Goal: Contribute content

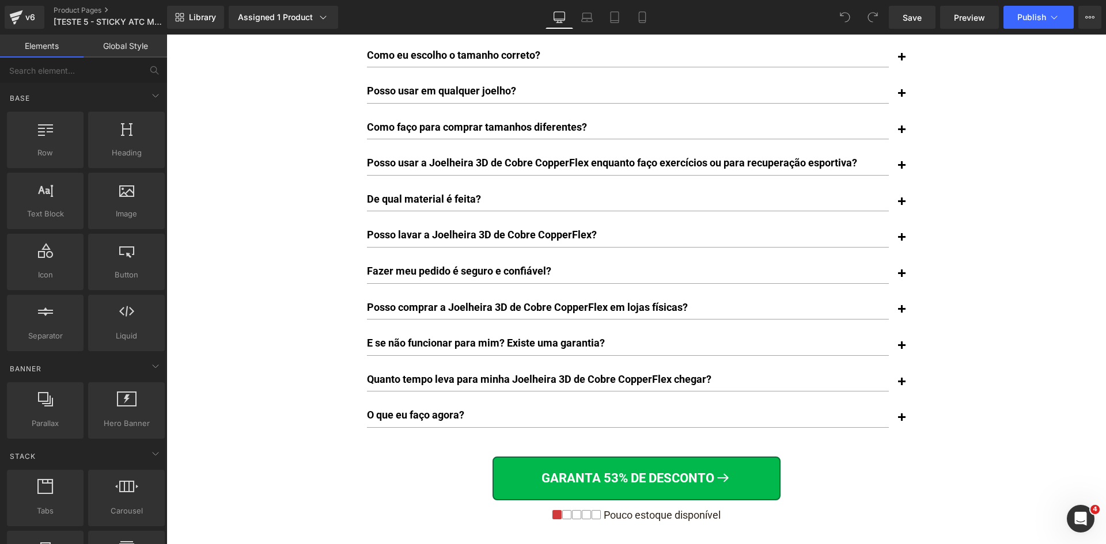
scroll to position [8711, 0]
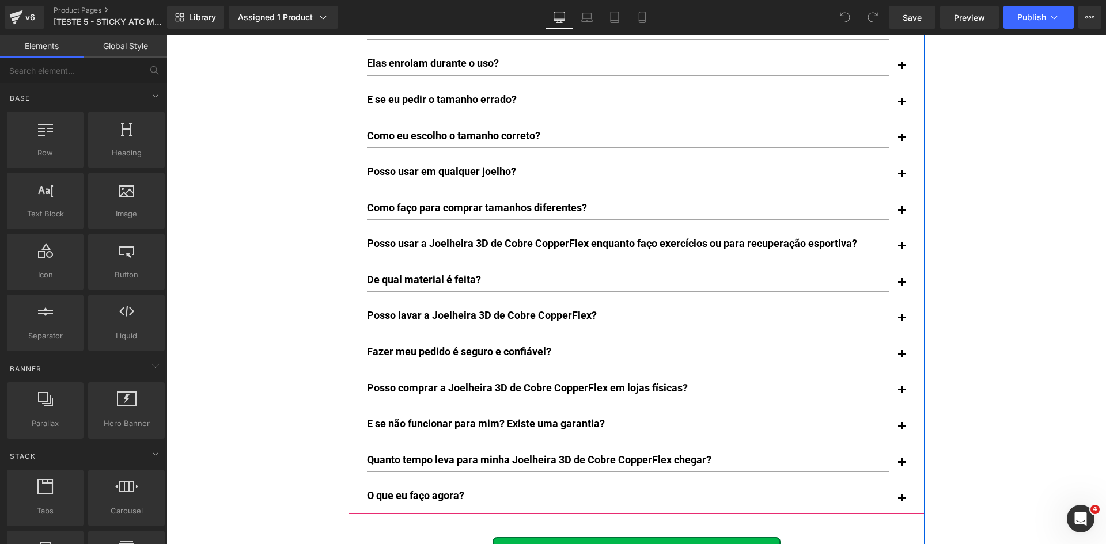
click at [902, 466] on span "button" at bounding box center [902, 466] width 0 height 0
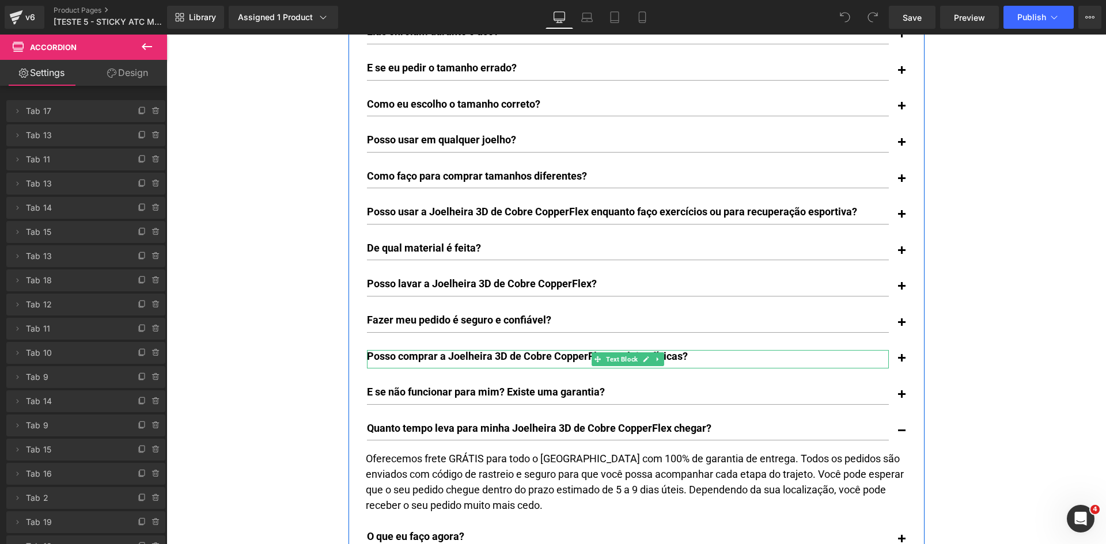
scroll to position [8769, 0]
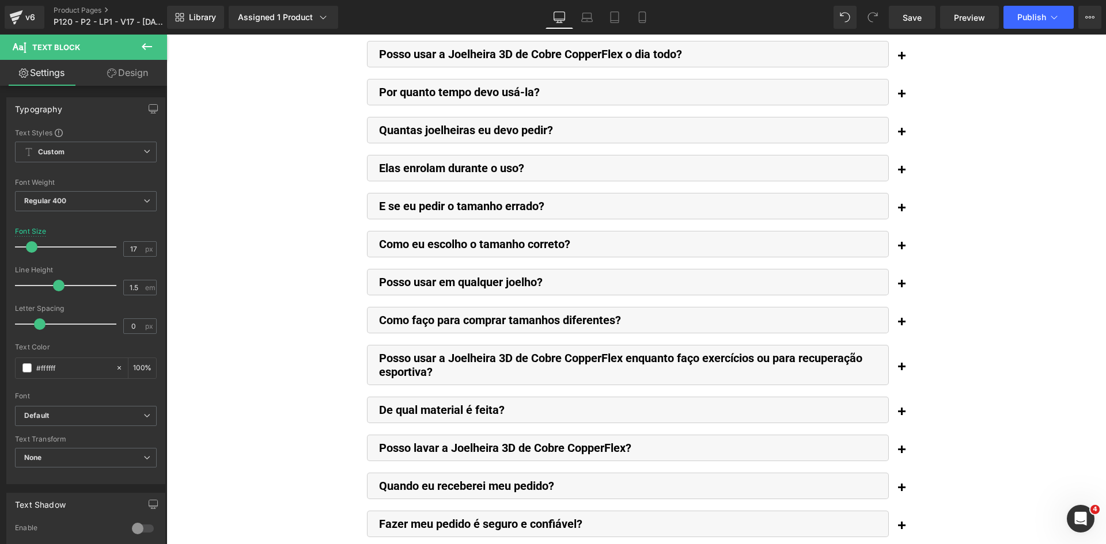
scroll to position [8871, 0]
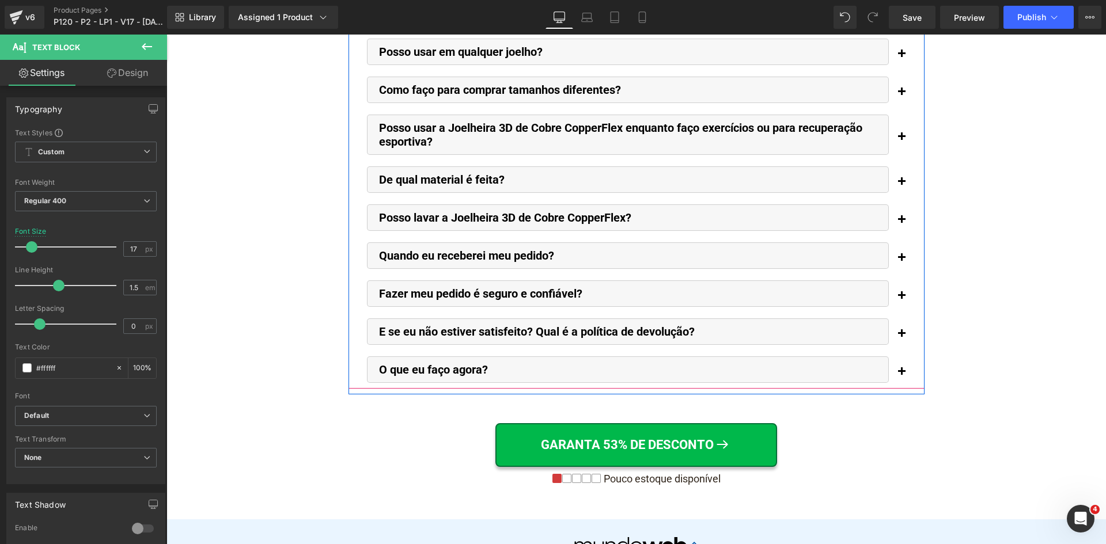
click at [902, 261] on span "button" at bounding box center [902, 261] width 0 height 0
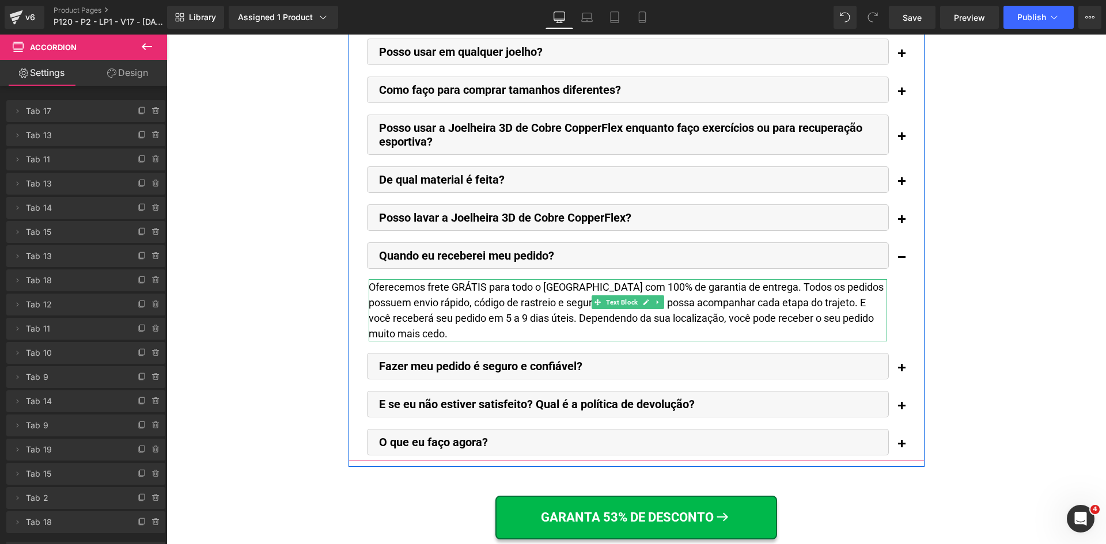
click at [860, 279] on div "Oferecemos frete GRÁTIS para todo o [GEOGRAPHIC_DATA] com 100% de garantia de e…" at bounding box center [628, 310] width 518 height 62
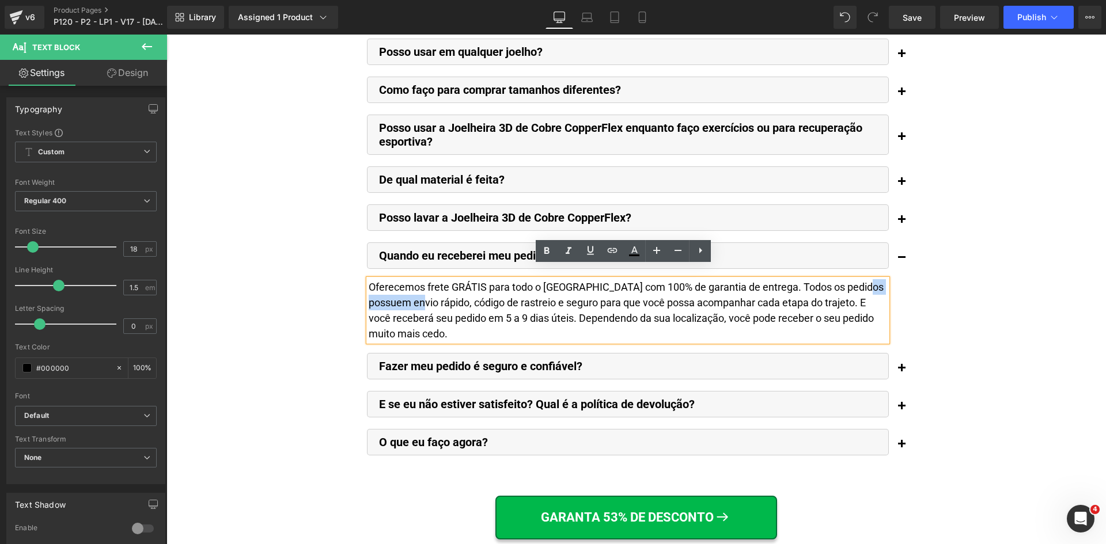
drag, startPoint x: 857, startPoint y: 274, endPoint x: 395, endPoint y: 290, distance: 462.9
click at [395, 290] on div "Oferecemos frete GRÁTIS para todo o [GEOGRAPHIC_DATA] com 100% de garantia de e…" at bounding box center [628, 310] width 518 height 62
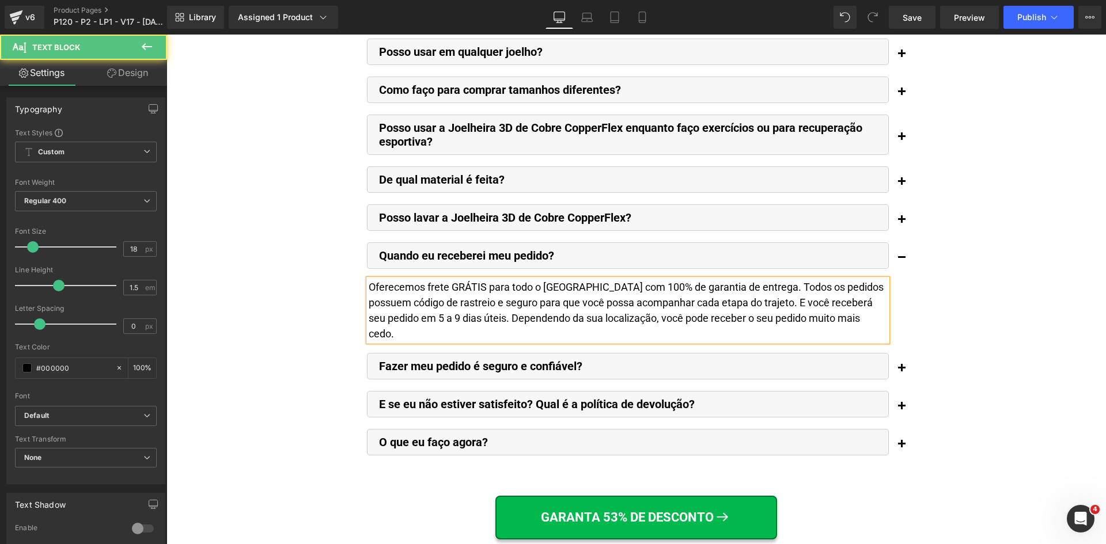
click at [369, 287] on div "Oferecemos frete GRÁTIS para todo o [GEOGRAPHIC_DATA] com 100% de garantia de e…" at bounding box center [628, 310] width 518 height 62
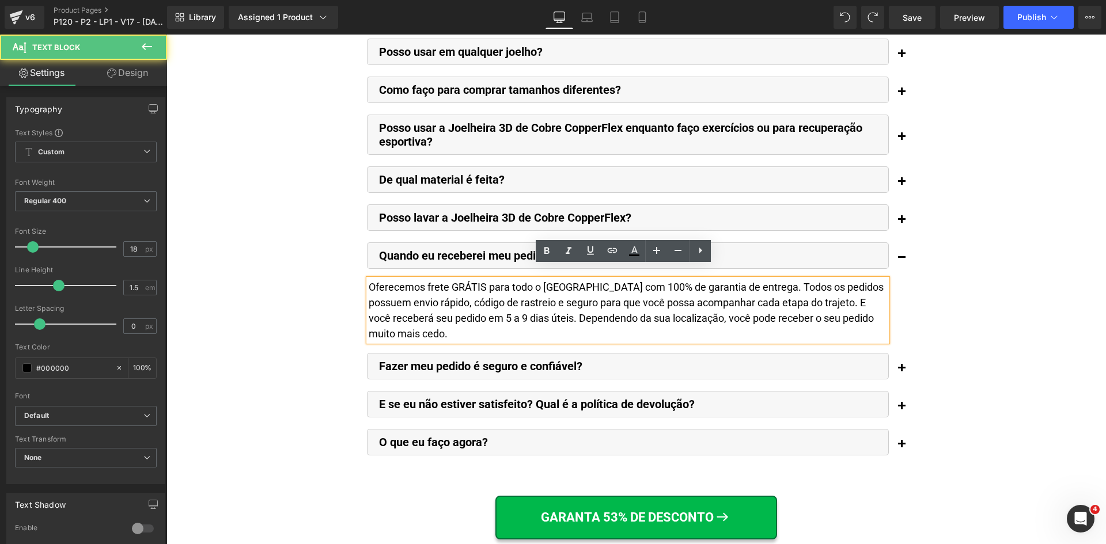
click at [396, 293] on div "Oferecemos frete GRÁTIS para todo o [GEOGRAPHIC_DATA] com 100% de garantia de e…" at bounding box center [628, 310] width 518 height 62
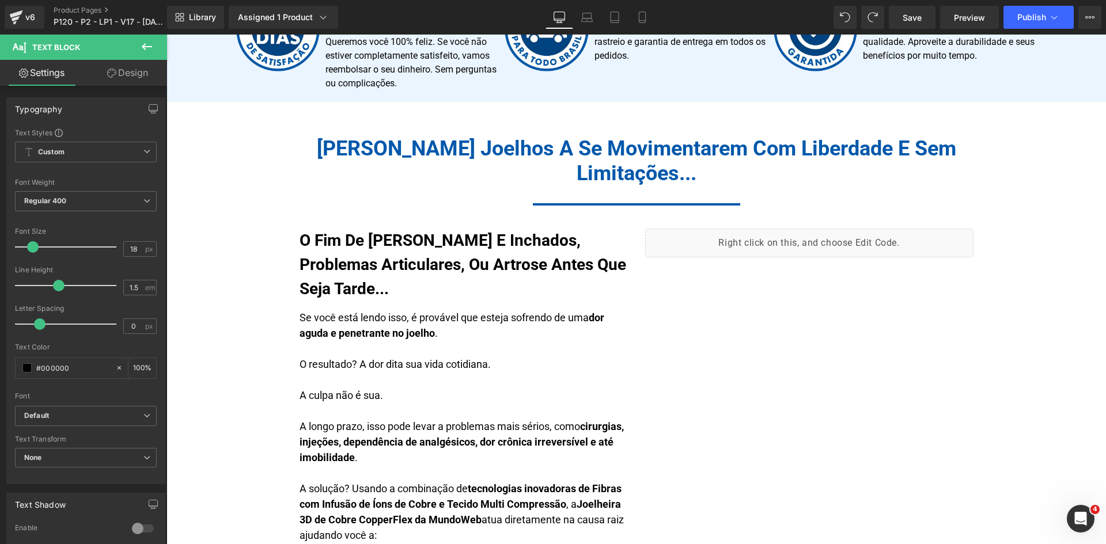
scroll to position [0, 0]
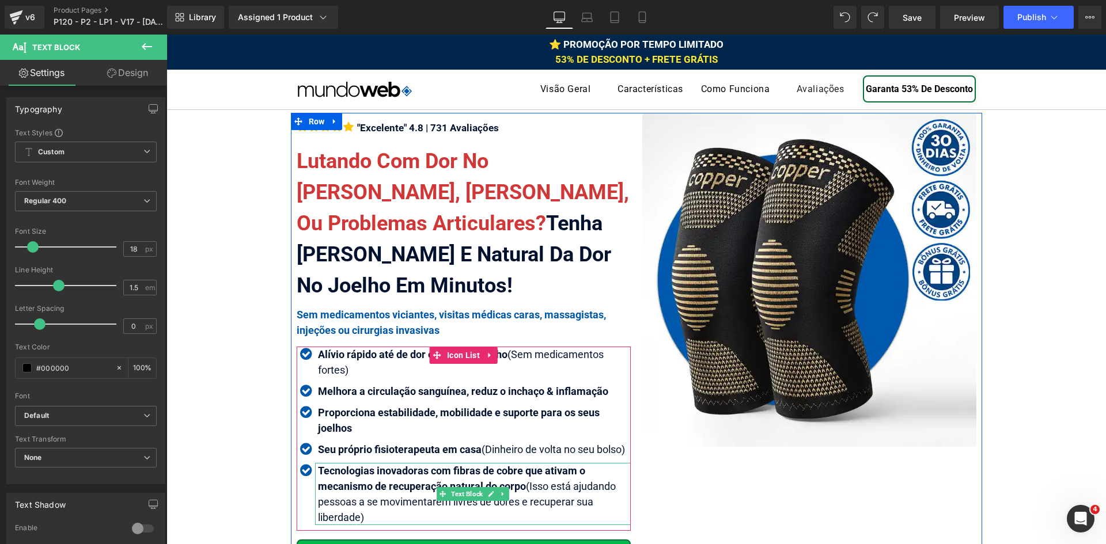
click at [552, 491] on p "Tecnologias inovadoras com fibras de cobre que ativam o mecanismo de recuperaçã…" at bounding box center [474, 494] width 313 height 62
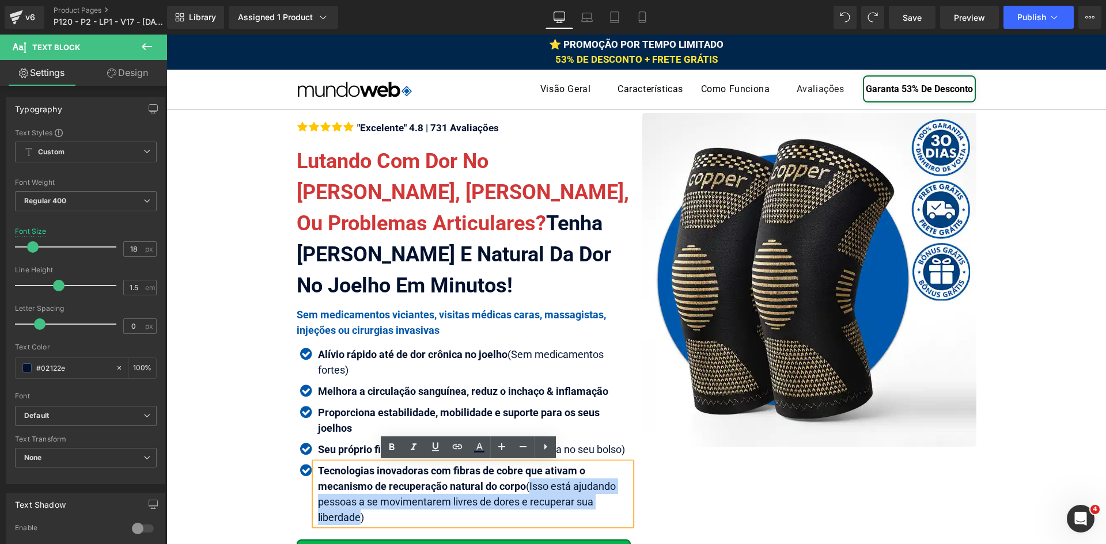
copy p "Isso está ajudando pessoas a se movimentarem livres de dores e recuperar sua li…"
drag, startPoint x: 528, startPoint y: 485, endPoint x: 354, endPoint y: 513, distance: 176.7
click at [354, 513] on p "Tecnologias inovadoras com fibras de cobre que ativam o mecanismo de recuperaçã…" at bounding box center [474, 494] width 313 height 62
click at [434, 508] on p "Tecnologias inovadoras com fibras de cobre que ativam o mecanismo de recuperaçã…" at bounding box center [474, 494] width 313 height 62
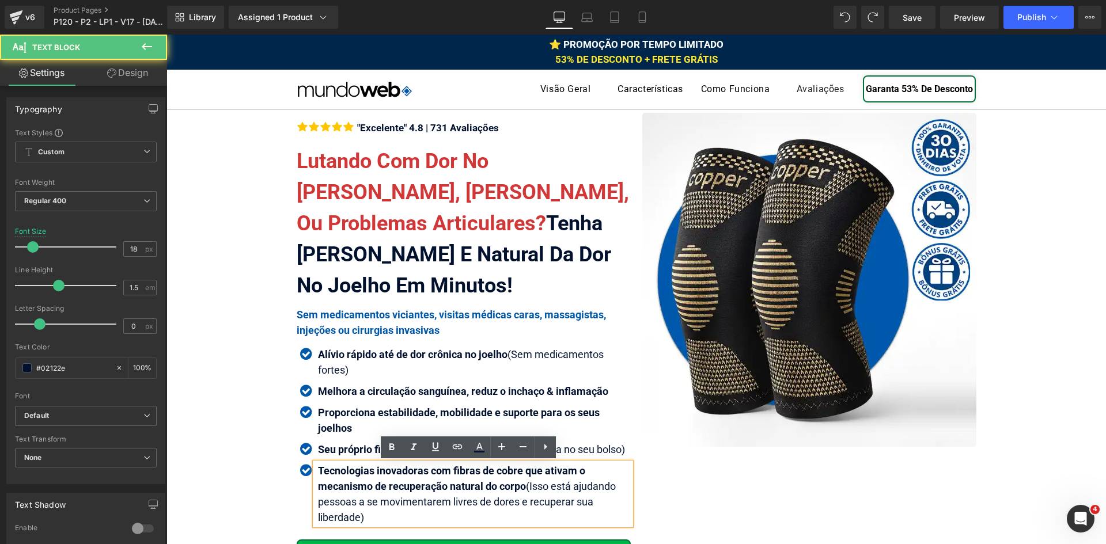
click at [446, 502] on p "Tecnologias inovadoras com fibras de cobre que ativam o mecanismo de recuperaçã…" at bounding box center [474, 494] width 313 height 62
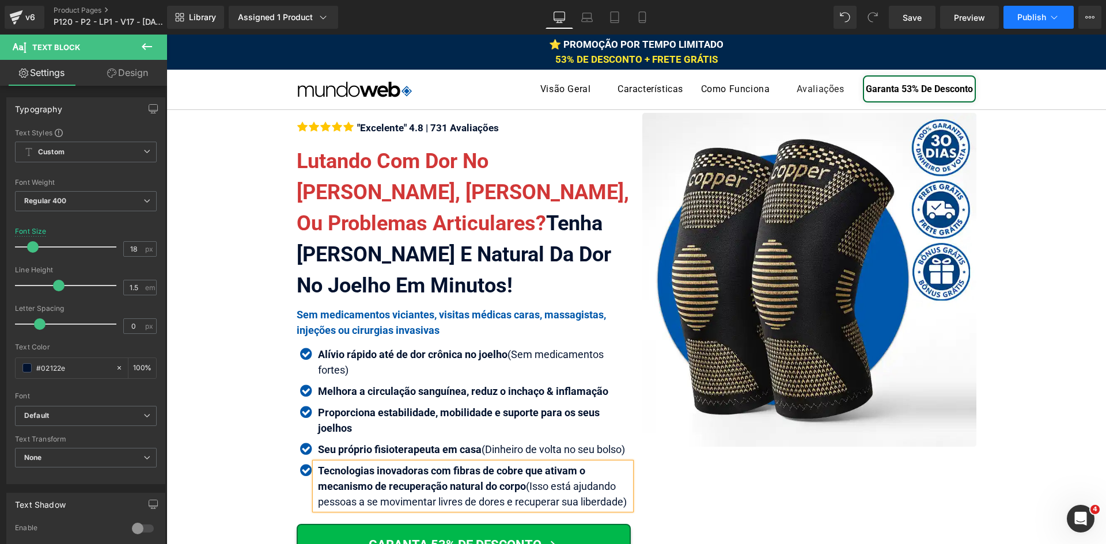
click at [1040, 7] on button "Publish" at bounding box center [1038, 17] width 70 height 23
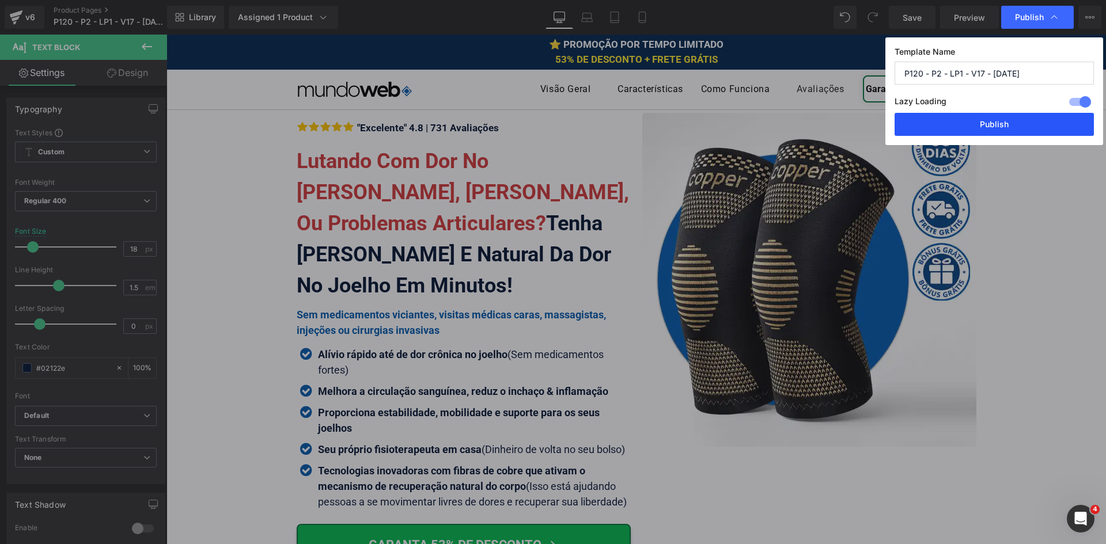
click at [1024, 124] on button "Publish" at bounding box center [994, 124] width 199 height 23
